Goal: Transaction & Acquisition: Purchase product/service

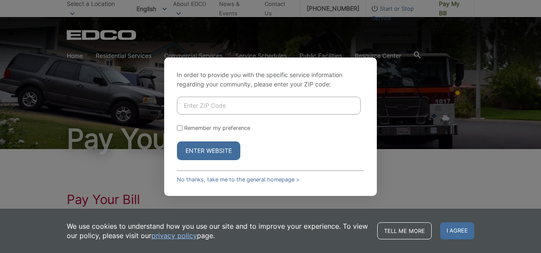
click at [241, 108] on input "Enter ZIP Code" at bounding box center [269, 106] width 184 height 18
type input "92024"
click at [205, 150] on button "Enter Website" at bounding box center [208, 150] width 63 height 19
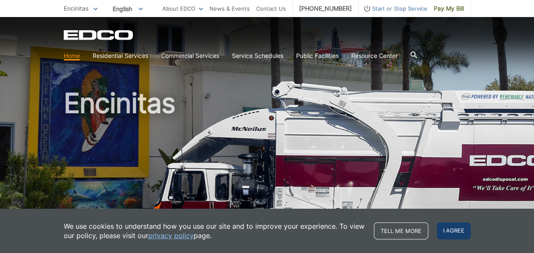
click at [454, 234] on span "I agree" at bounding box center [454, 230] width 34 height 17
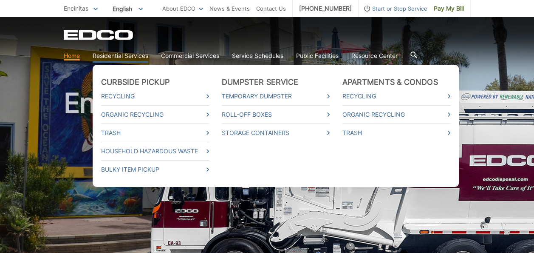
click at [129, 58] on link "Residential Services" at bounding box center [121, 55] width 56 height 9
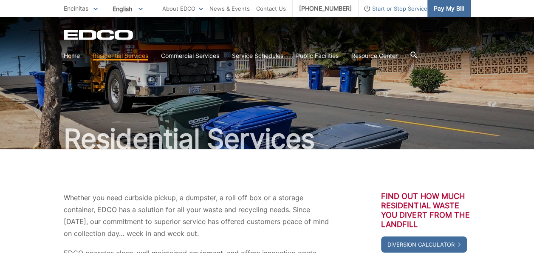
click at [451, 9] on span "Pay My Bill" at bounding box center [449, 8] width 30 height 9
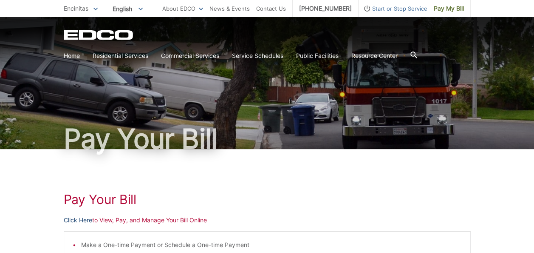
click at [75, 220] on link "Click Here" at bounding box center [78, 219] width 28 height 9
